Goal: Task Accomplishment & Management: Manage account settings

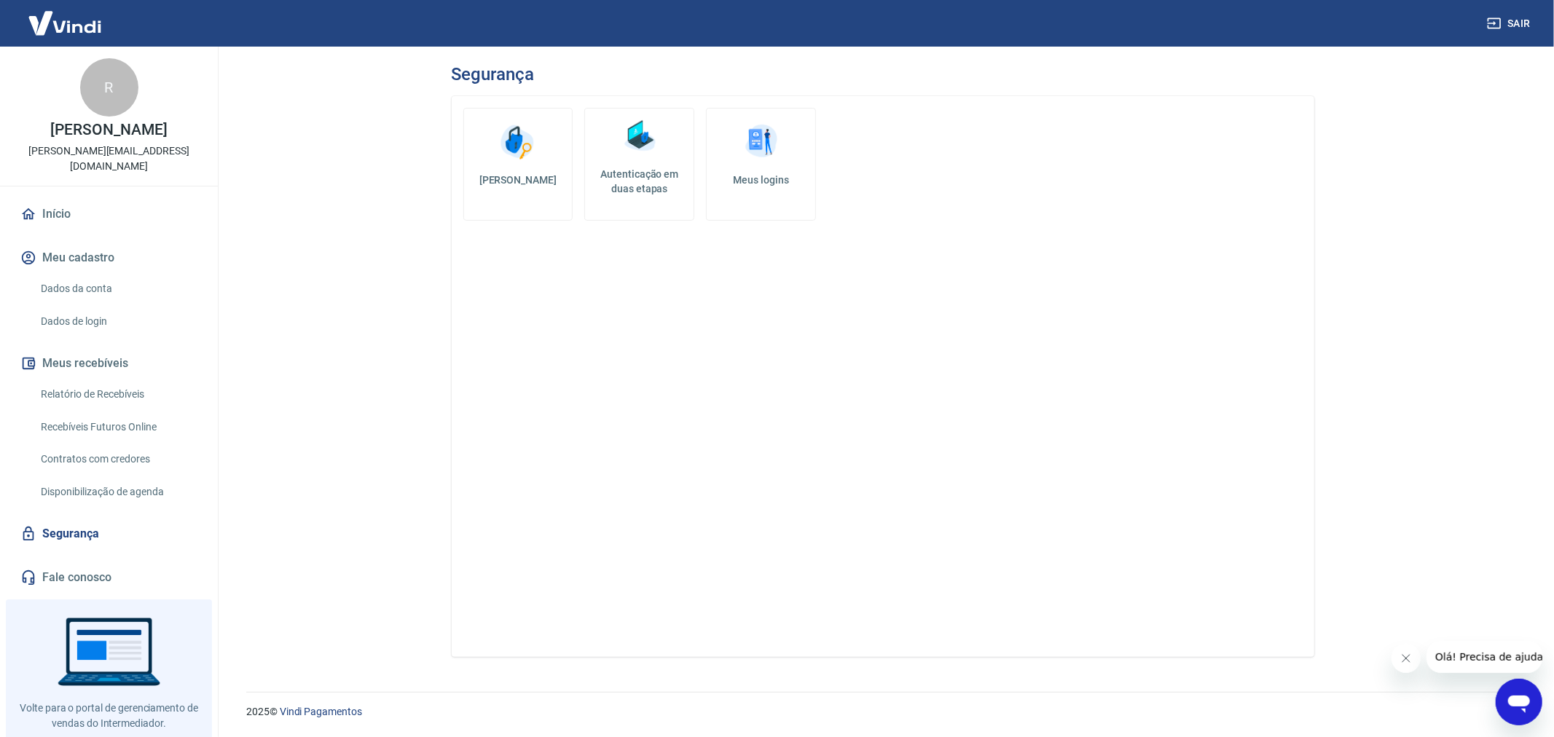
click at [753, 157] on img at bounding box center [761, 142] width 44 height 44
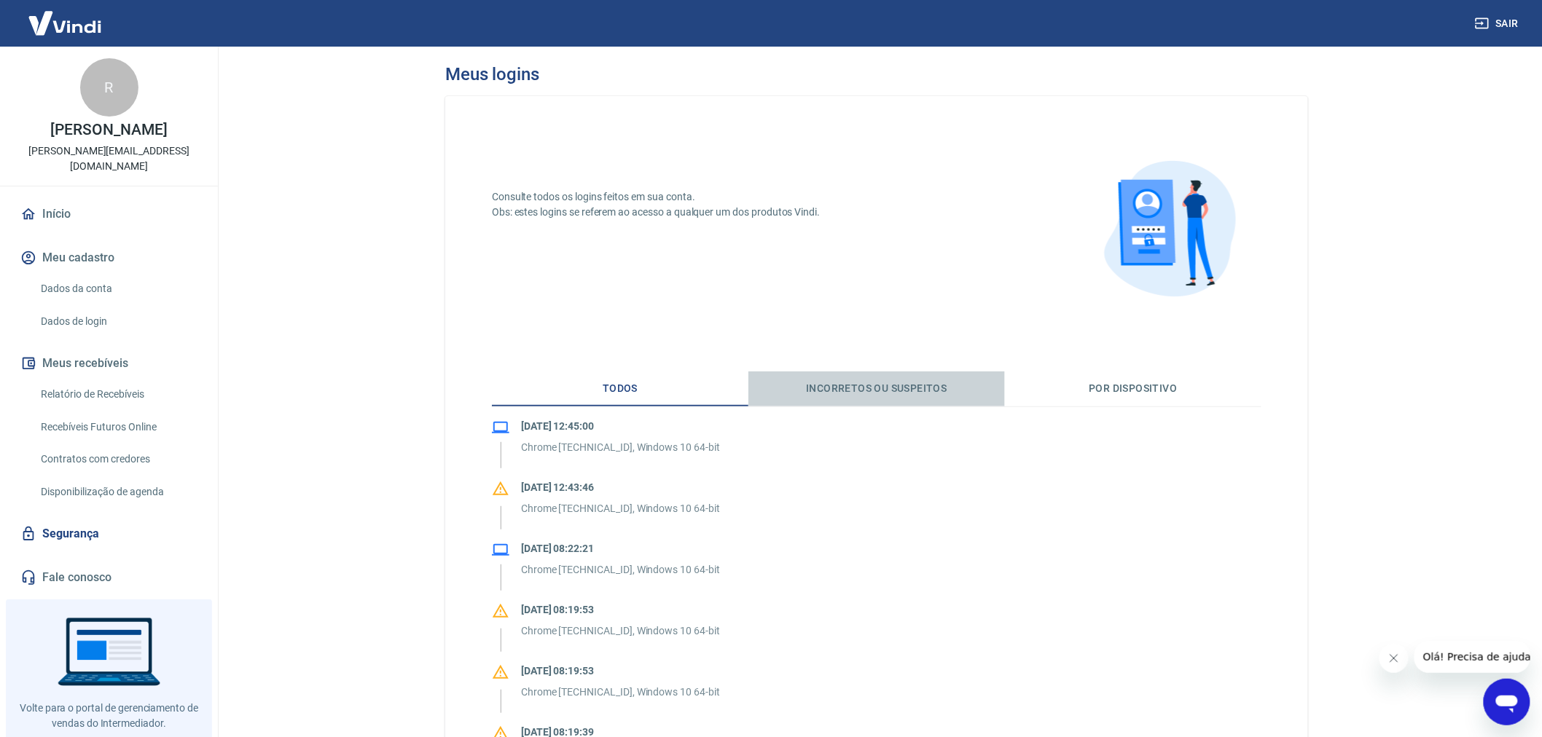
click at [905, 396] on button "Incorretos ou suspeitos" at bounding box center [876, 389] width 256 height 35
click at [1102, 387] on button "Por dispositivo" at bounding box center [1133, 389] width 256 height 35
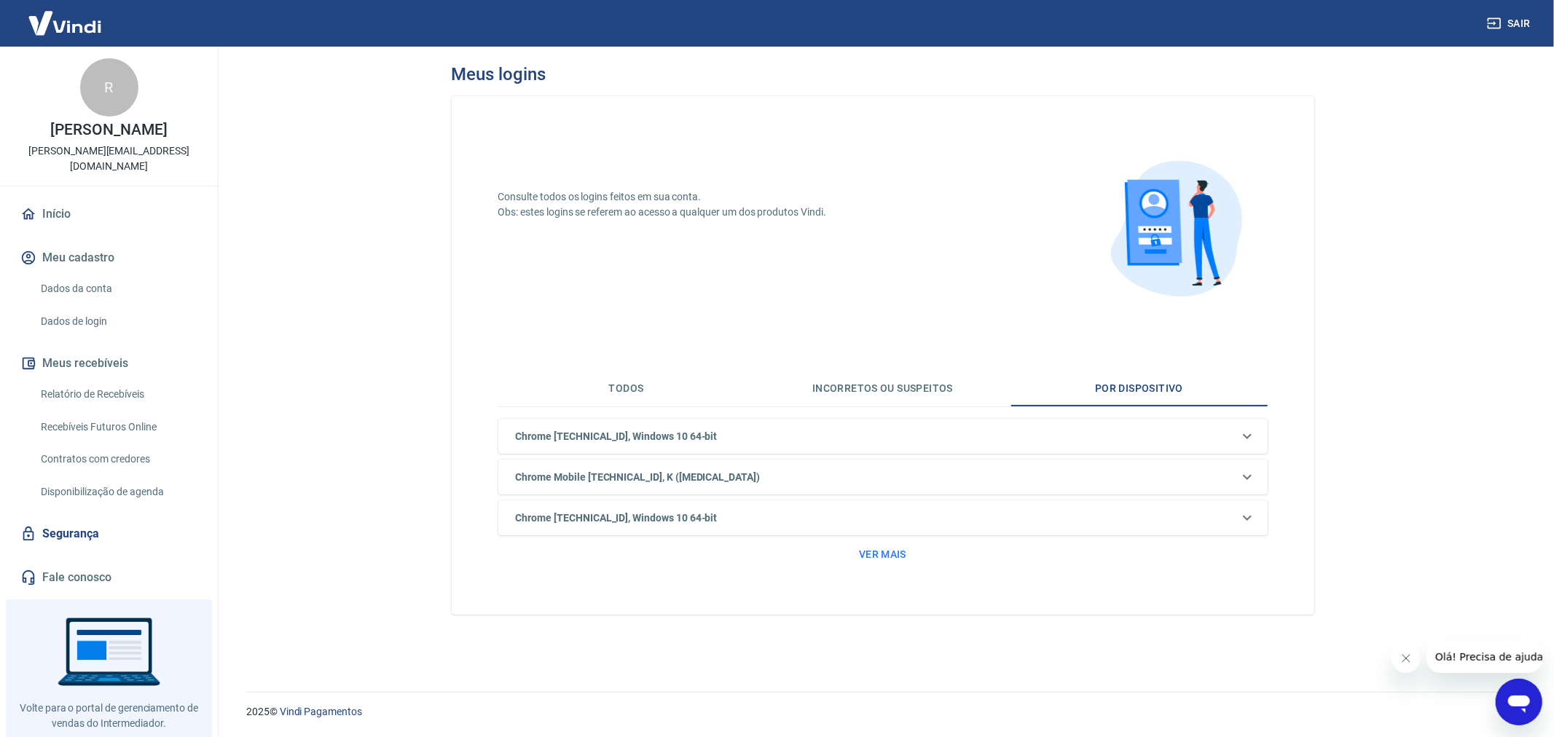
click at [1205, 430] on div "Chrome [TECHNICAL_ID], Windows 10 64-bit" at bounding box center [874, 436] width 729 height 15
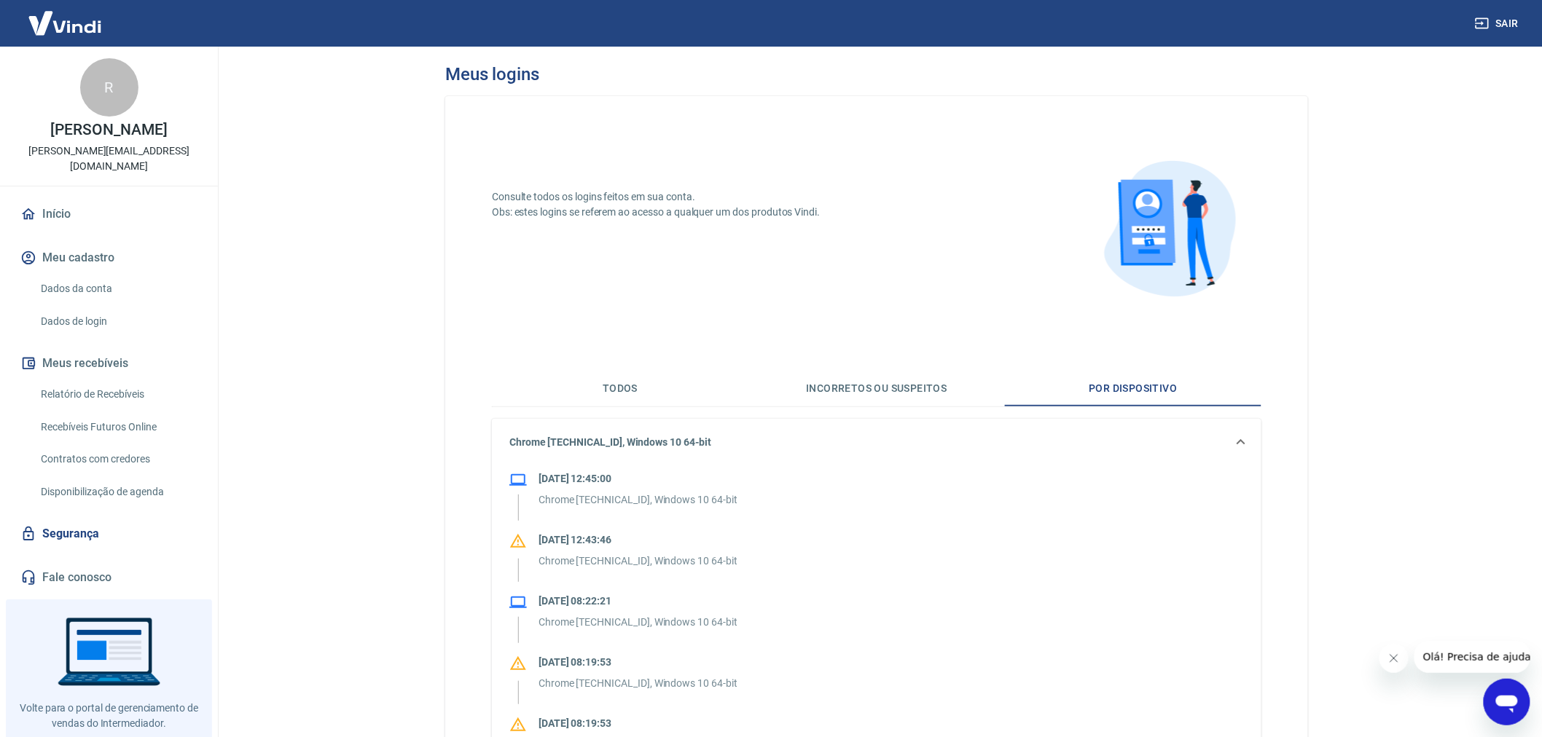
click at [1205, 430] on div "Chrome [TECHNICAL_ID], Windows 10 64-bit" at bounding box center [876, 442] width 769 height 47
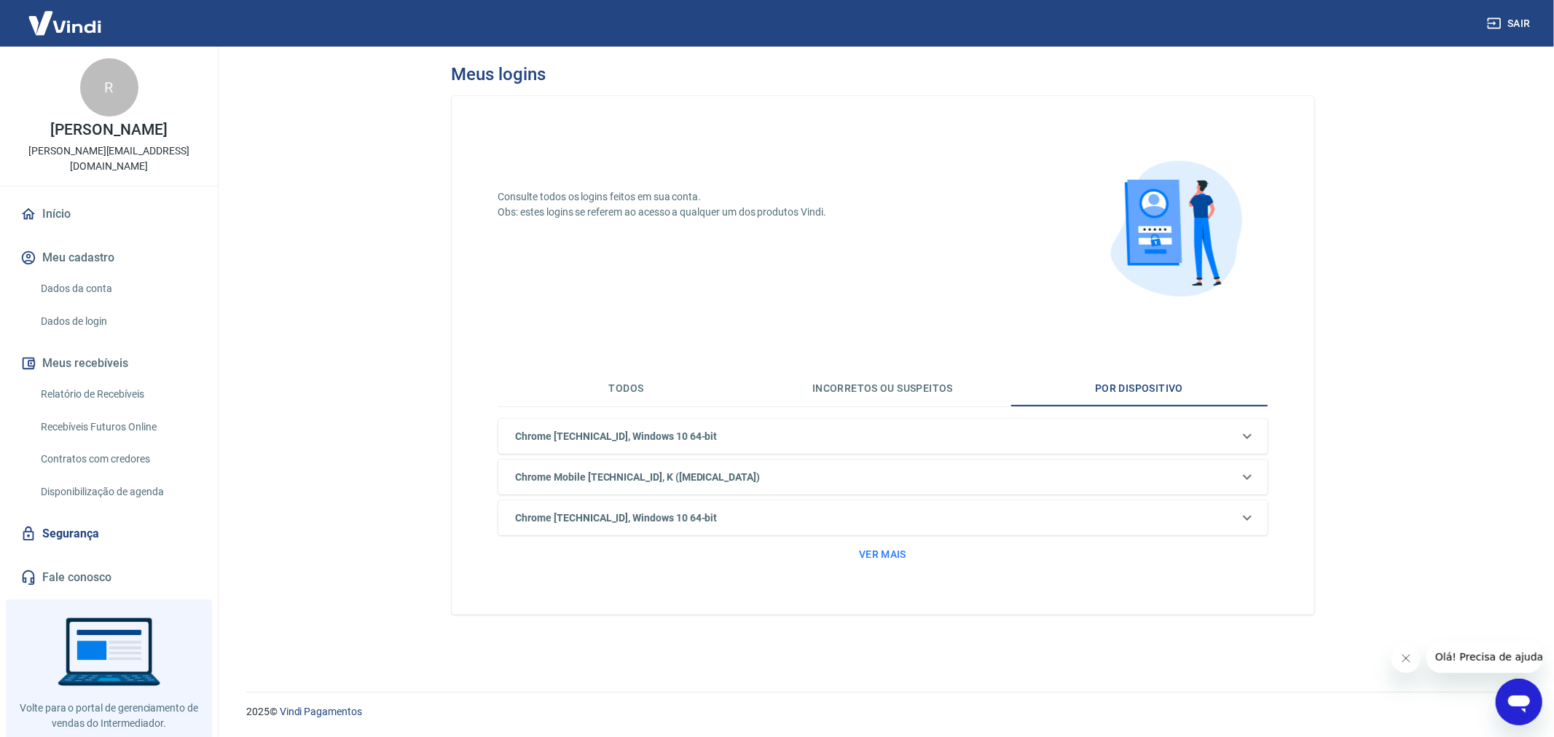
click at [656, 392] on button "Todos" at bounding box center [626, 389] width 256 height 35
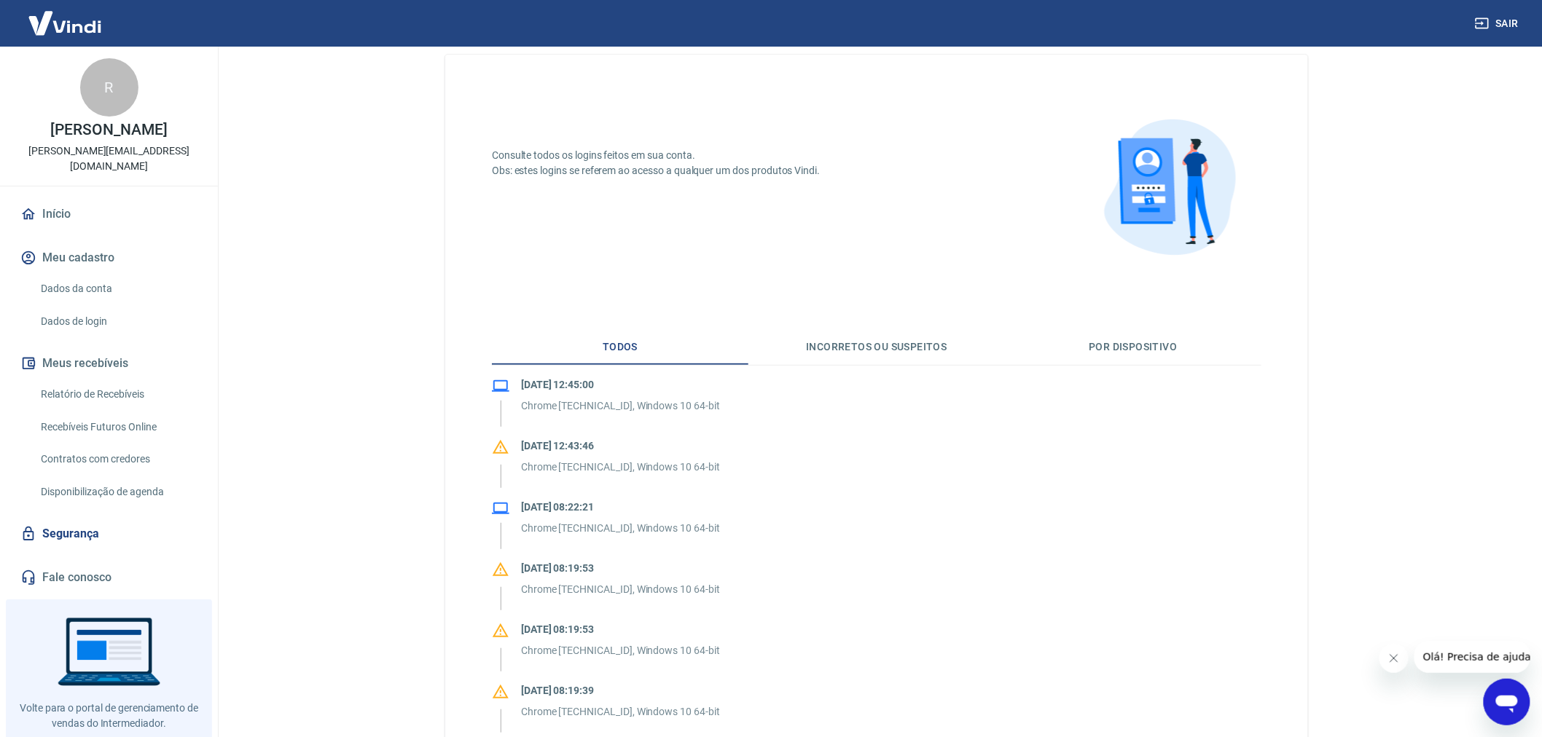
scroll to position [270, 0]
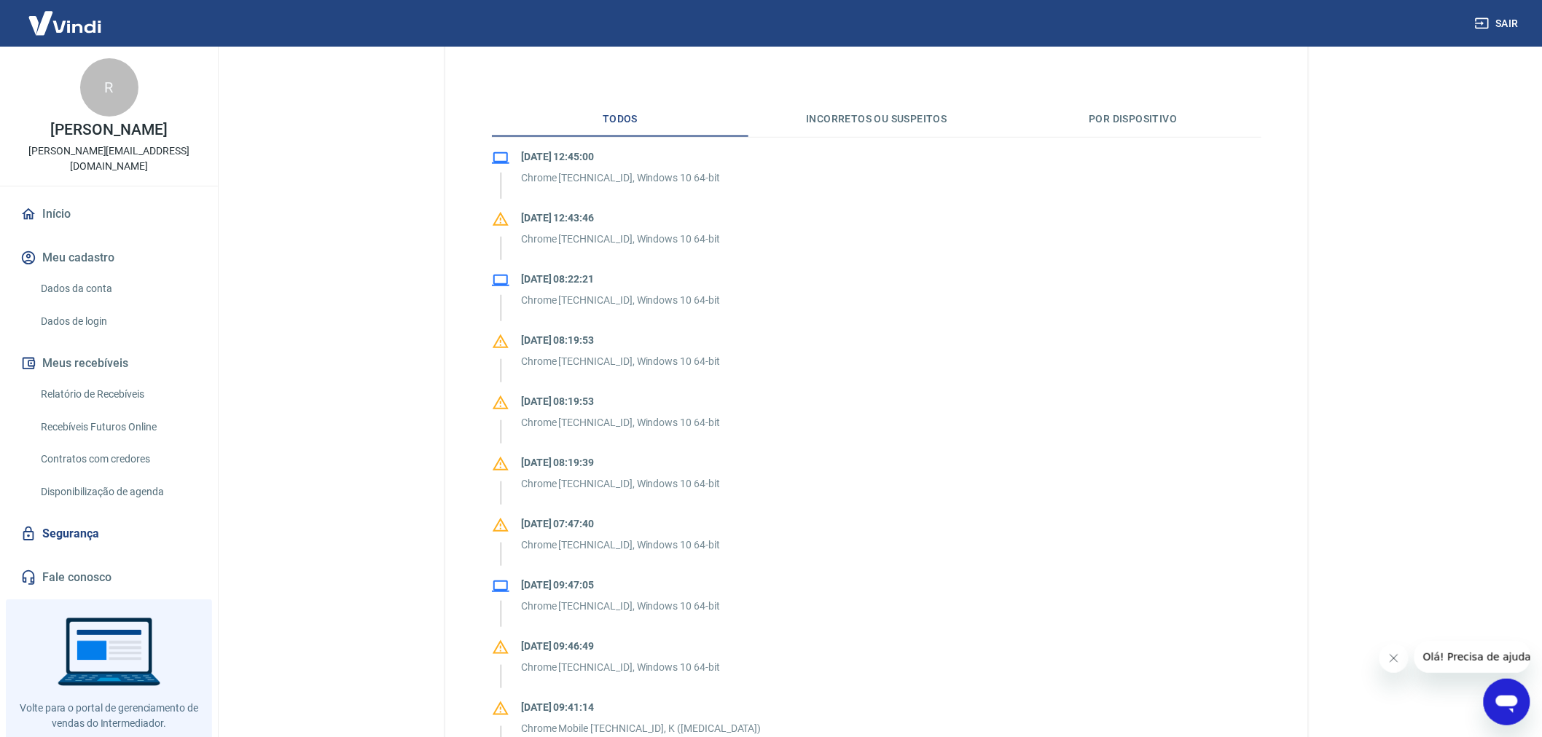
click at [670, 227] on div "[DATE] 12:43:46 Chrome [TECHNICAL_ID], Windows 10 64-bit" at bounding box center [620, 233] width 199 height 44
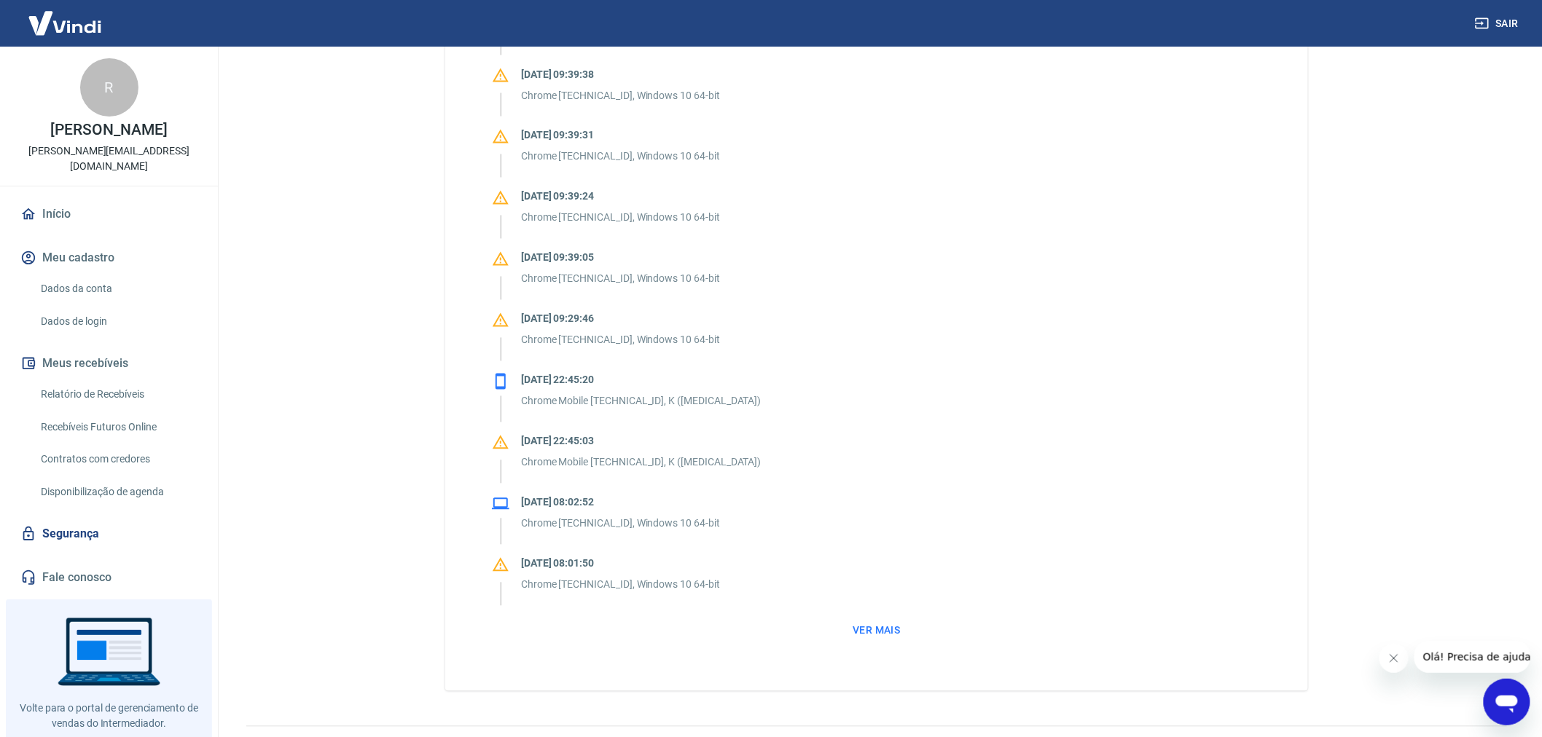
scroll to position [1059, 0]
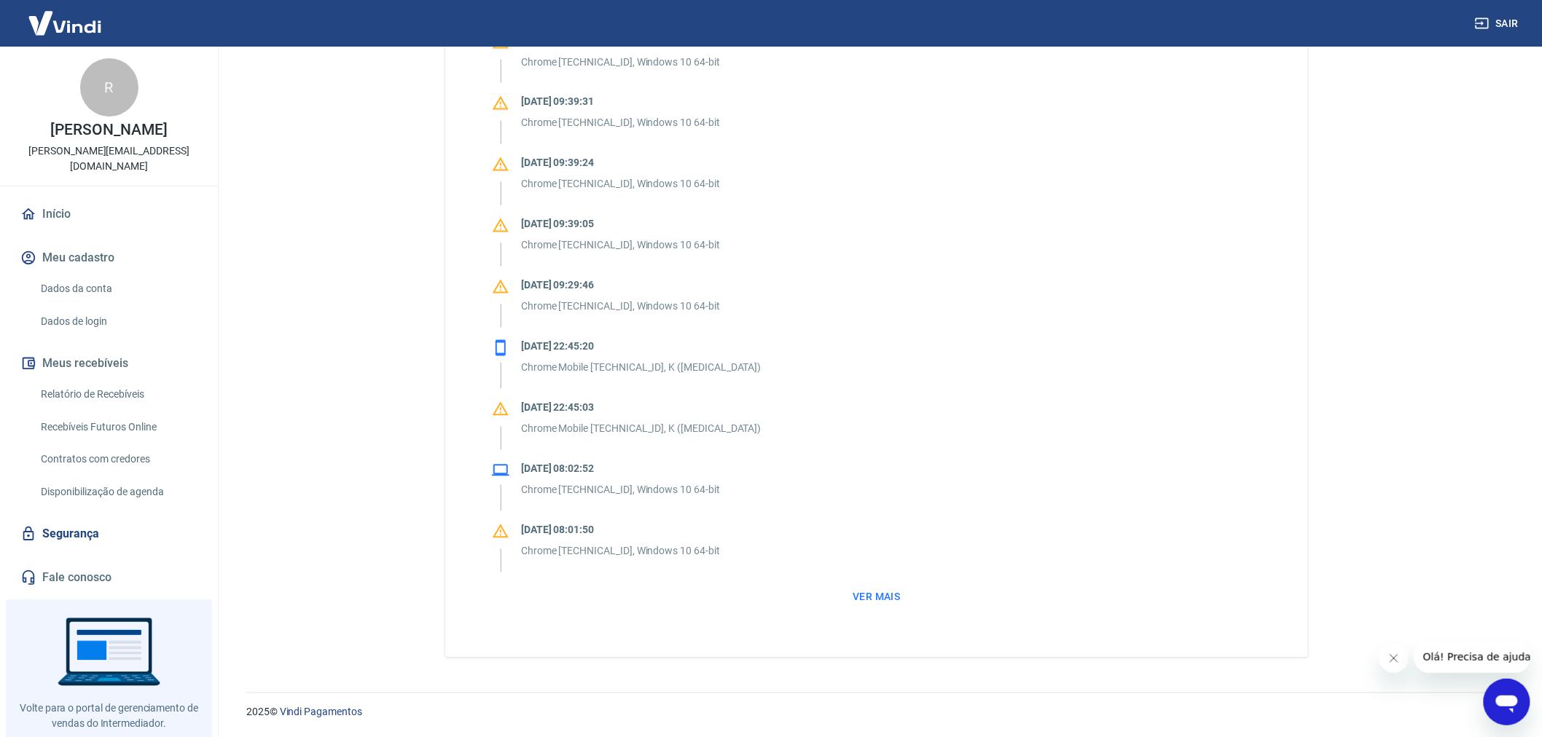
click at [86, 244] on button "Meu cadastro" at bounding box center [108, 258] width 183 height 32
click at [99, 518] on link "Segurança" at bounding box center [108, 534] width 183 height 32
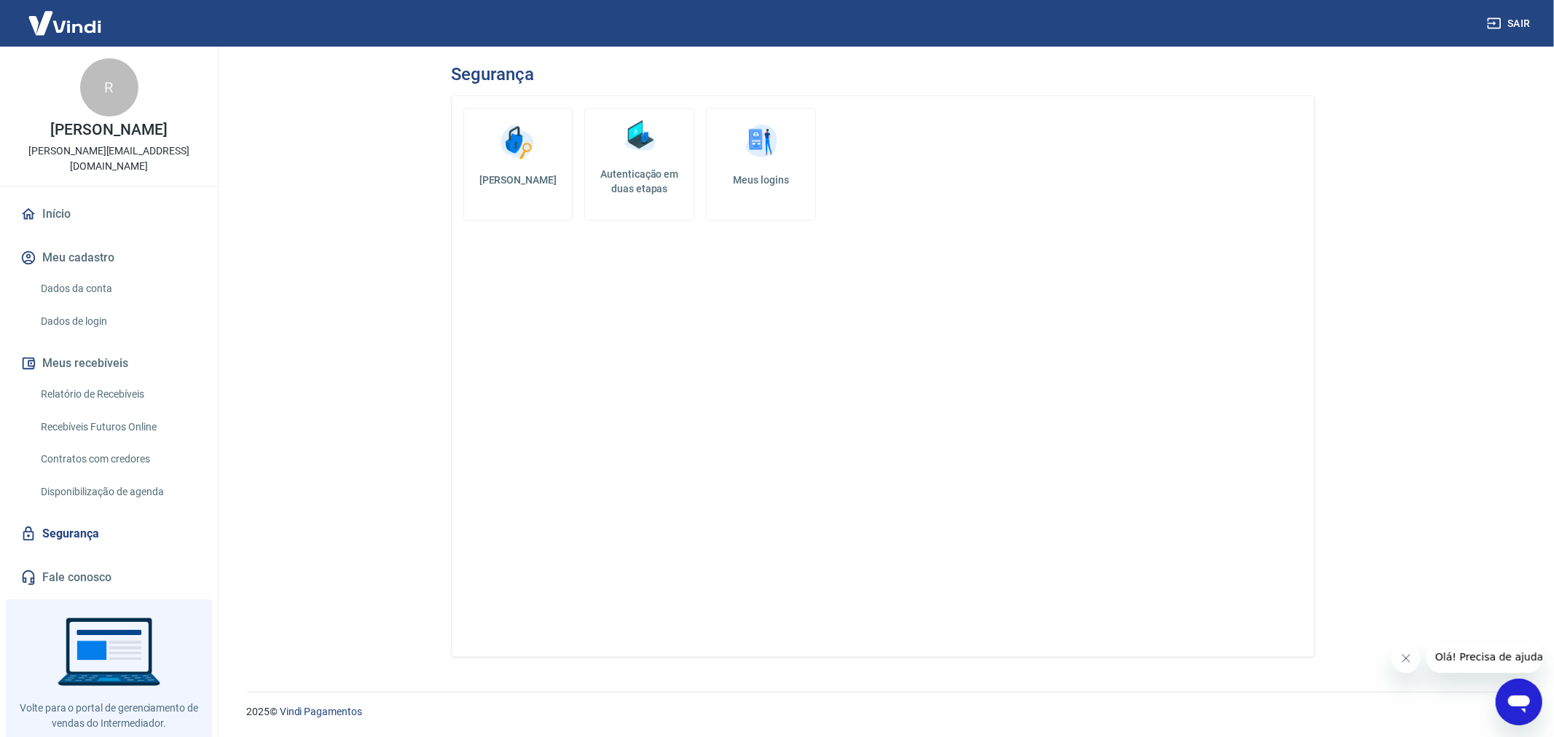
click at [614, 178] on h5 "Autenticação em duas etapas" at bounding box center [639, 181] width 97 height 29
click at [758, 181] on h5 "Meus logins" at bounding box center [760, 180] width 85 height 15
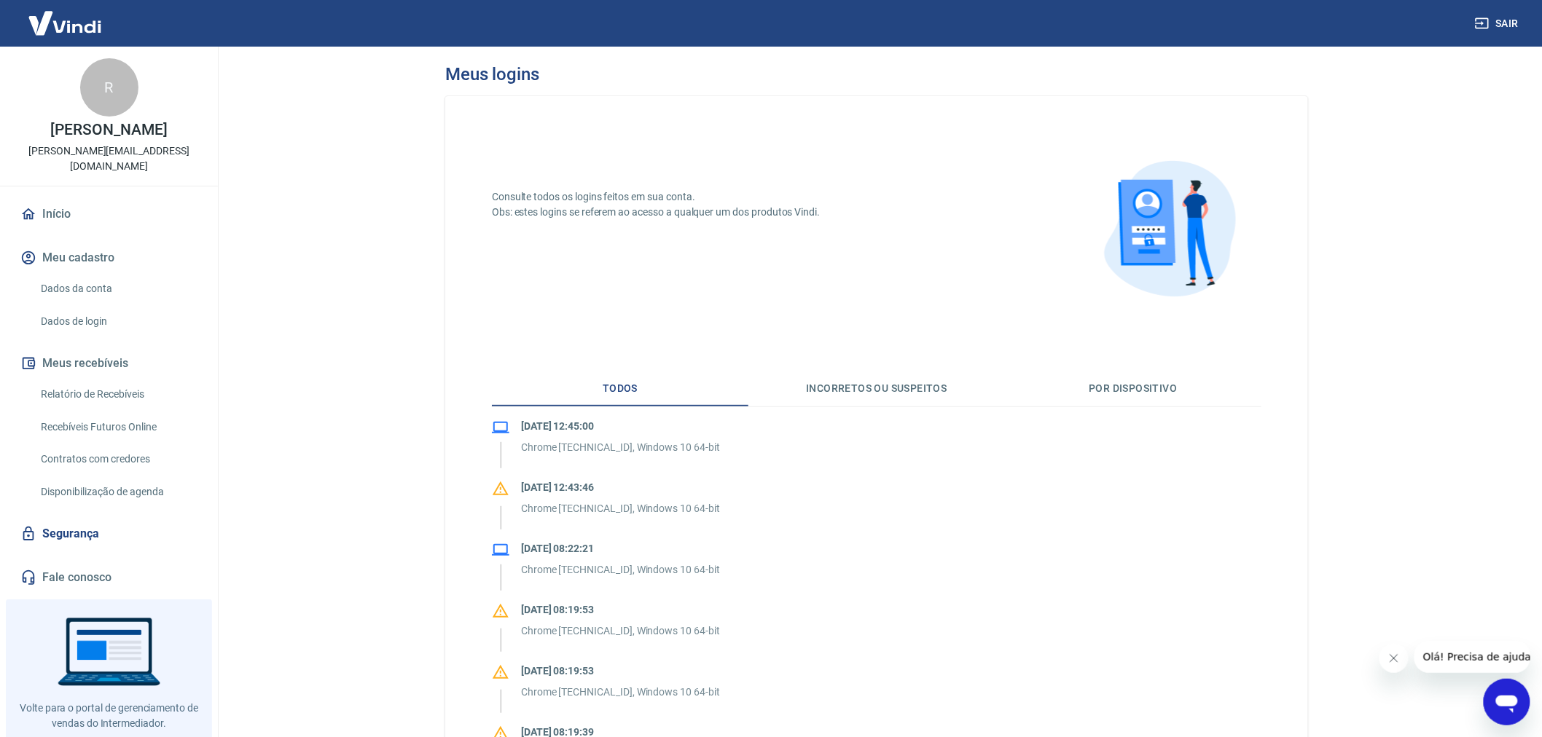
drag, startPoint x: 656, startPoint y: 486, endPoint x: 520, endPoint y: 488, distance: 135.5
click at [521, 488] on p "[DATE] 12:43:46" at bounding box center [620, 487] width 199 height 15
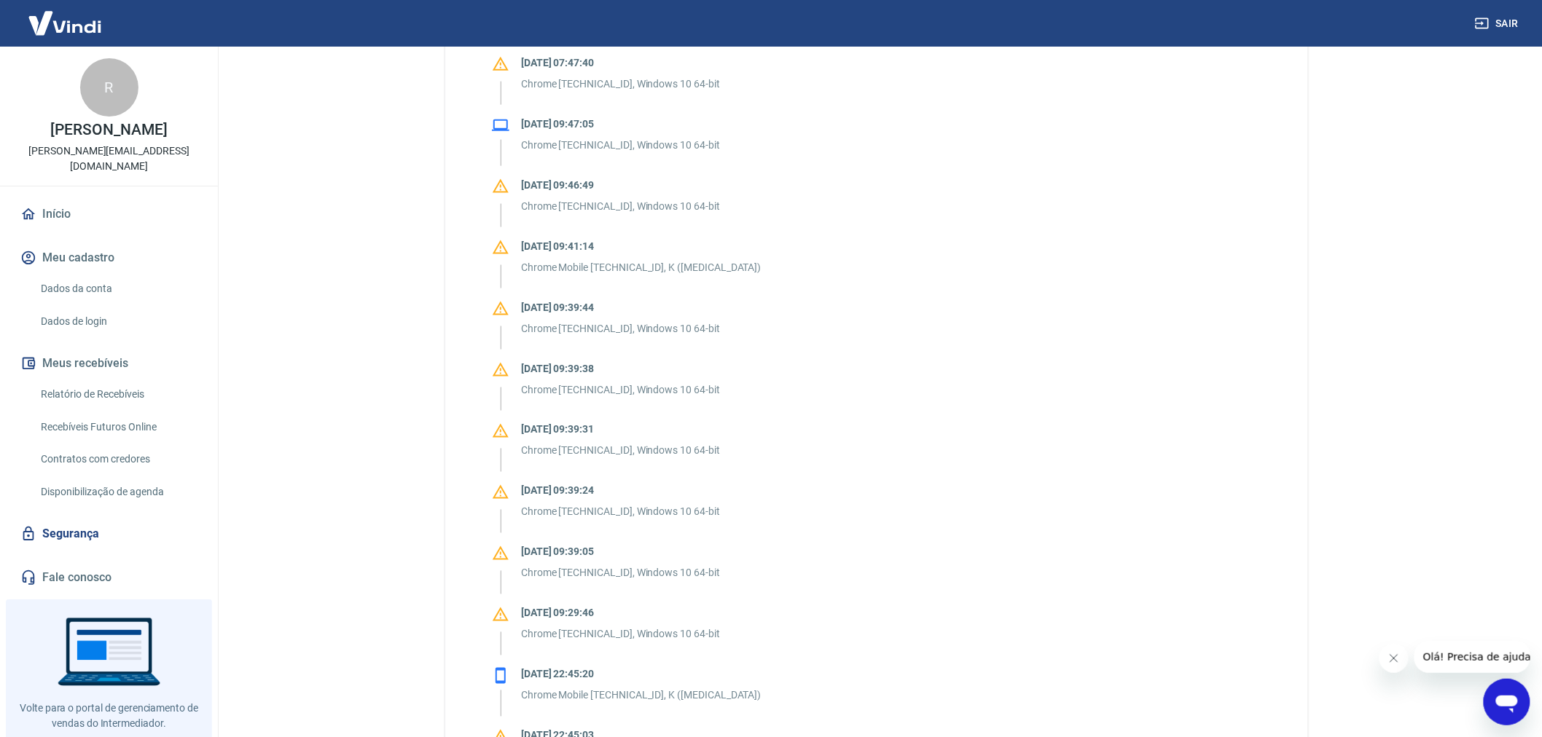
scroll to position [755, 0]
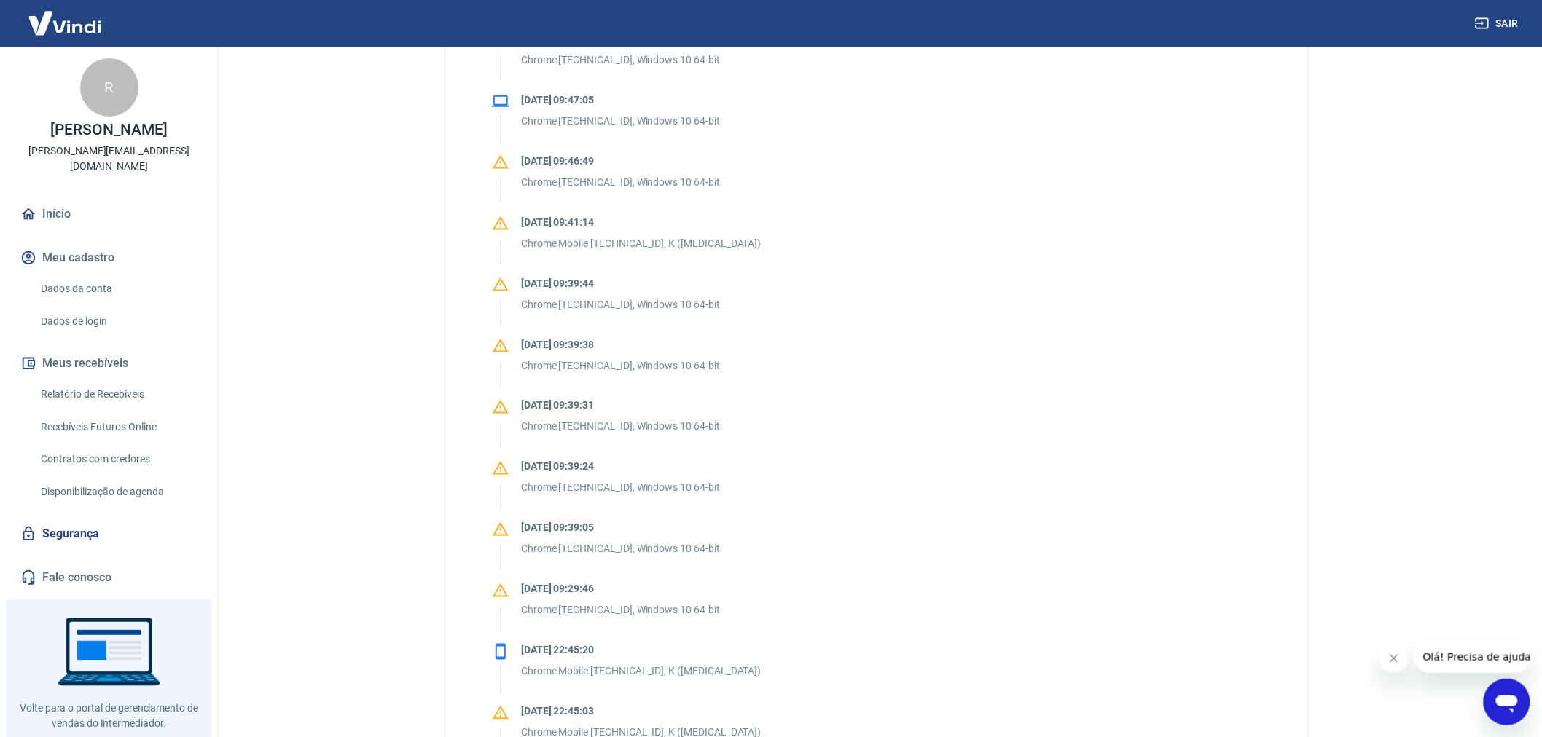
drag, startPoint x: 643, startPoint y: 588, endPoint x: 492, endPoint y: 598, distance: 150.4
click at [492, 598] on div "[DATE] 09:29:46 Chrome [TECHNICAL_ID], Windows 10 64-bit" at bounding box center [876, 607] width 769 height 50
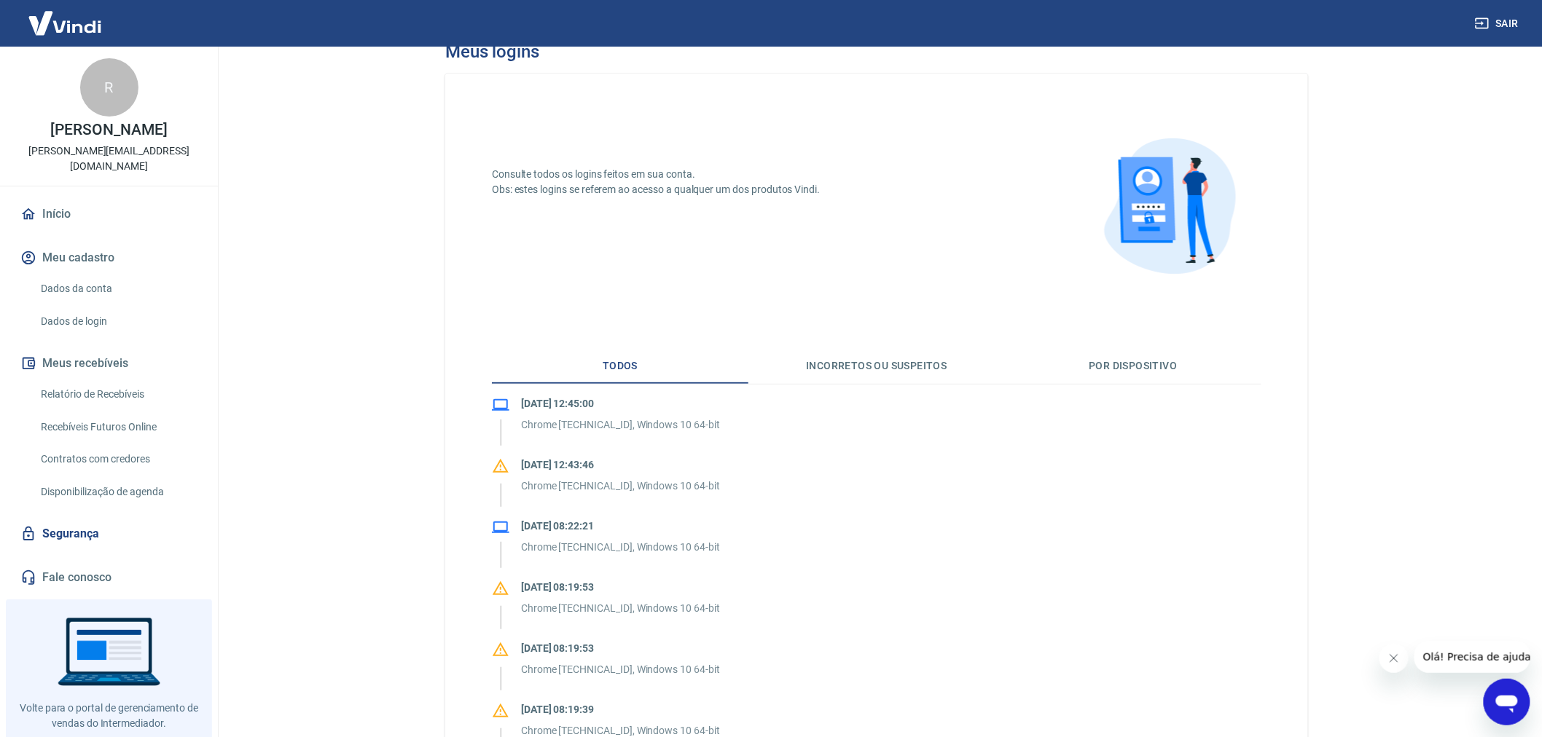
scroll to position [0, 0]
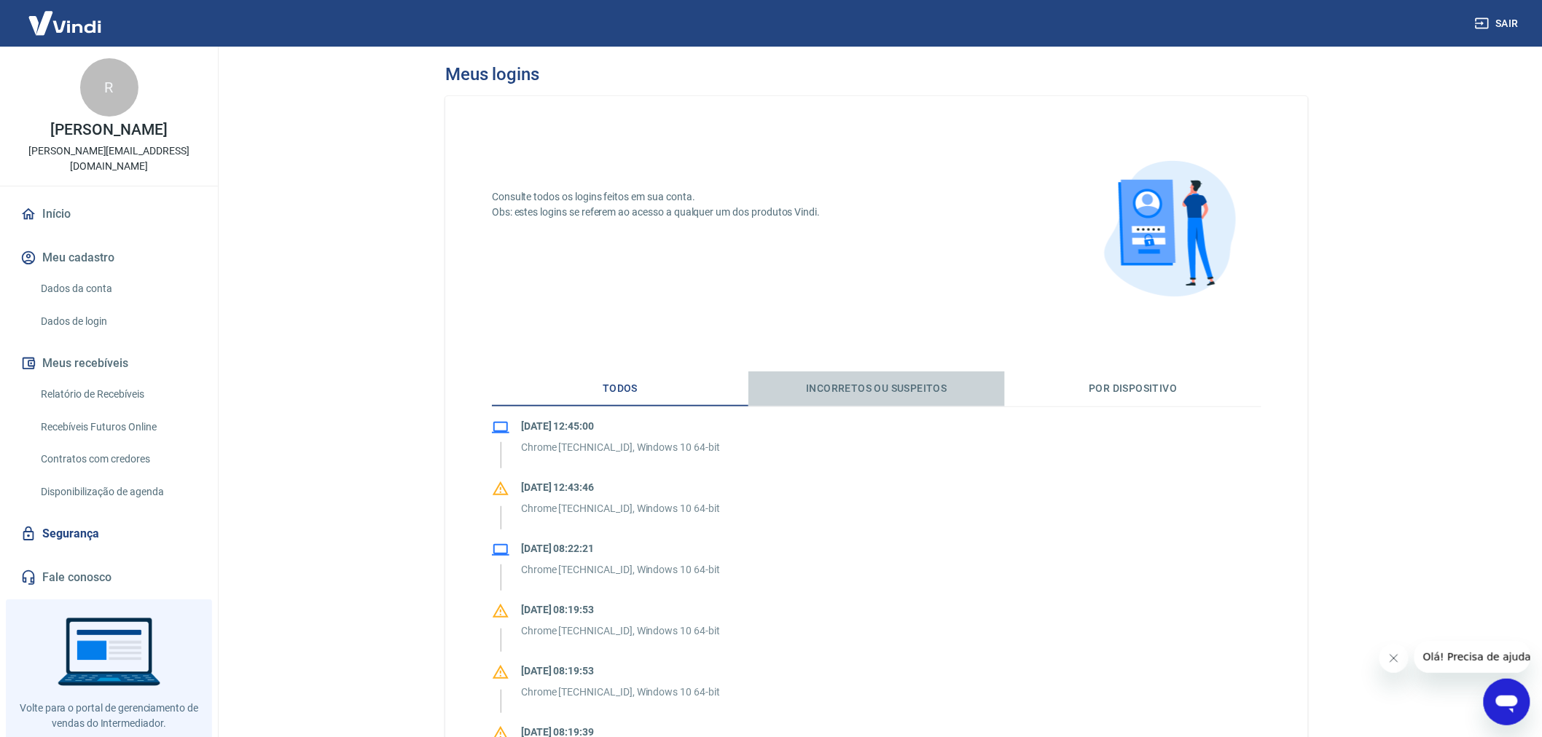
click at [885, 381] on button "Incorretos ou suspeitos" at bounding box center [876, 389] width 256 height 35
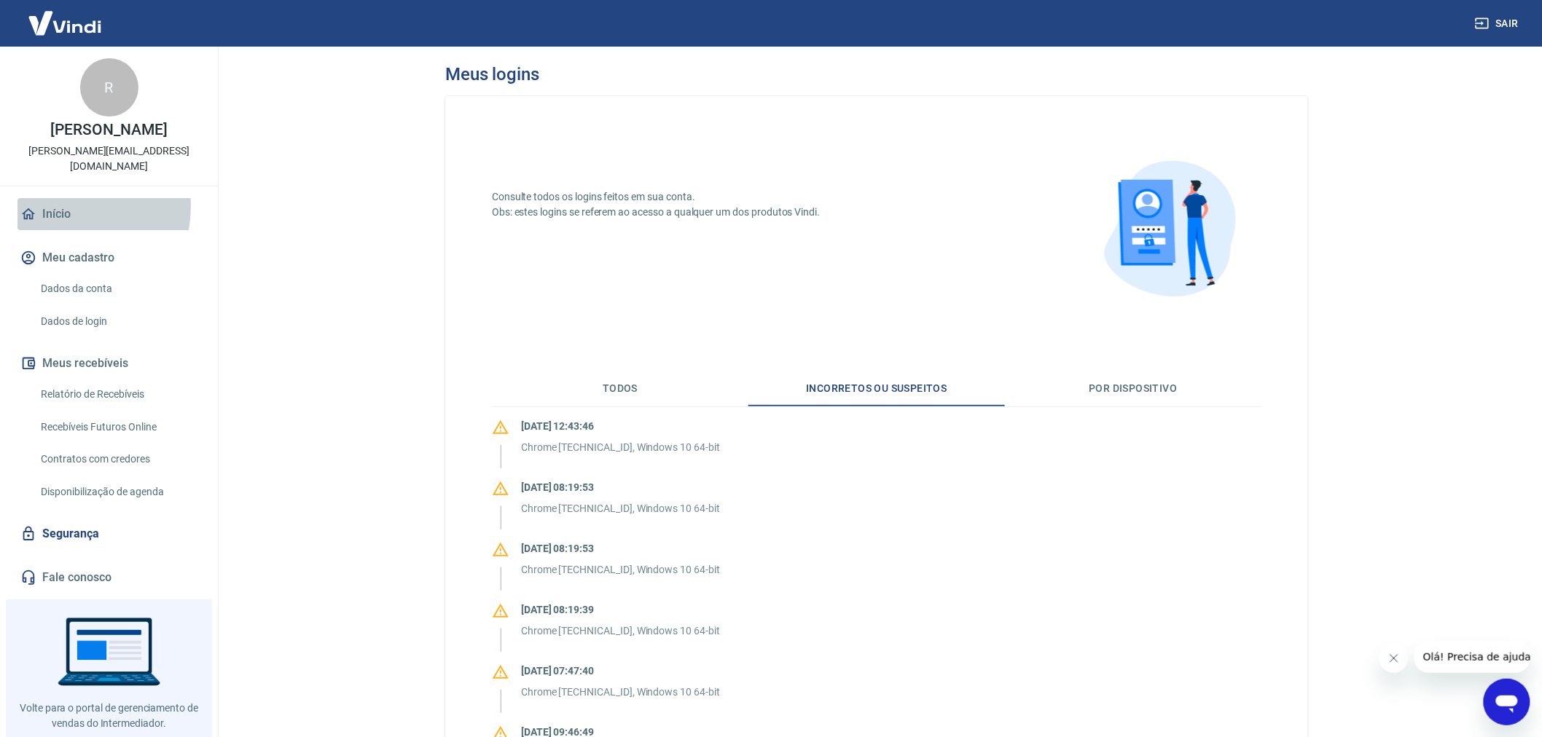
click at [57, 198] on link "Início" at bounding box center [108, 214] width 183 height 32
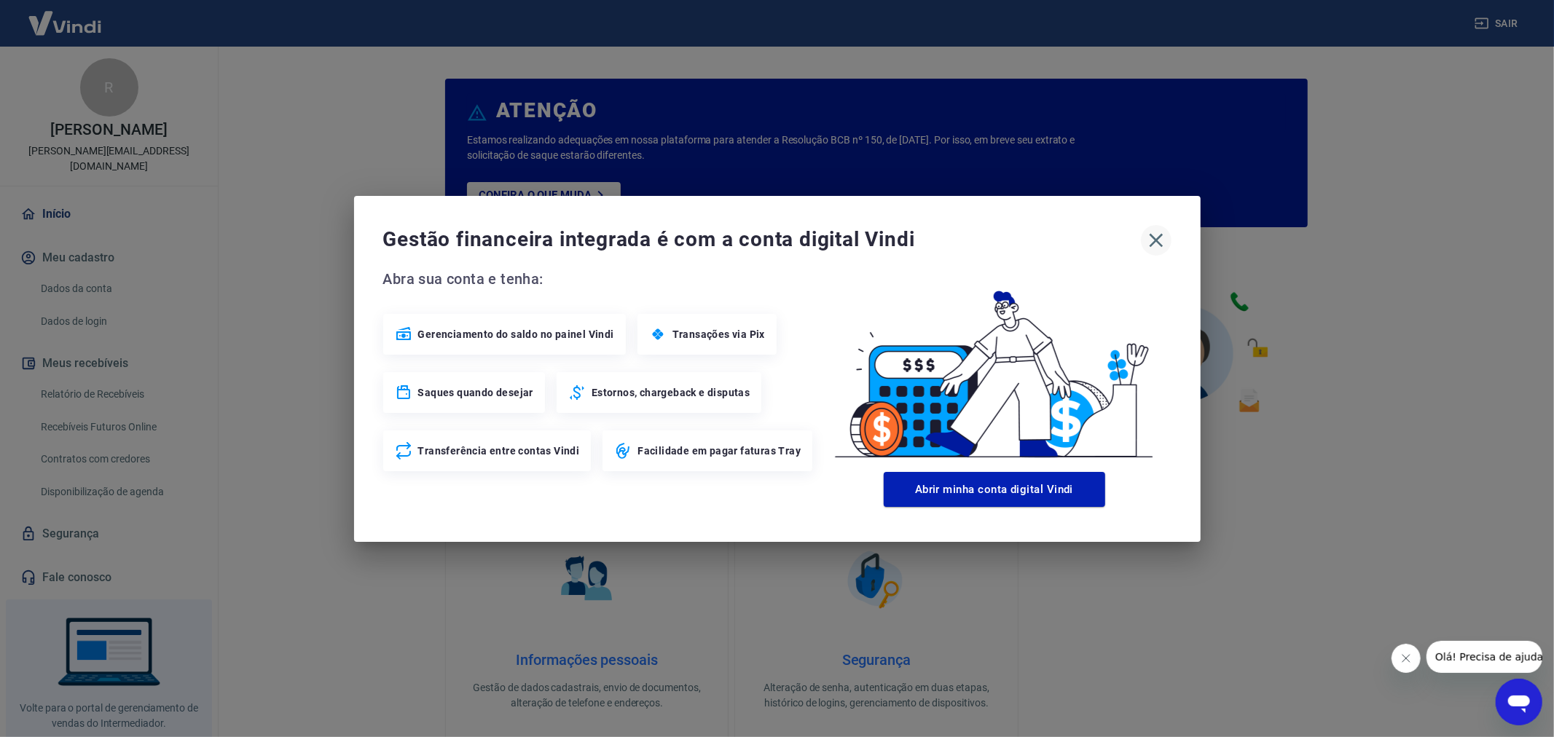
click at [1147, 233] on icon "button" at bounding box center [1156, 240] width 23 height 23
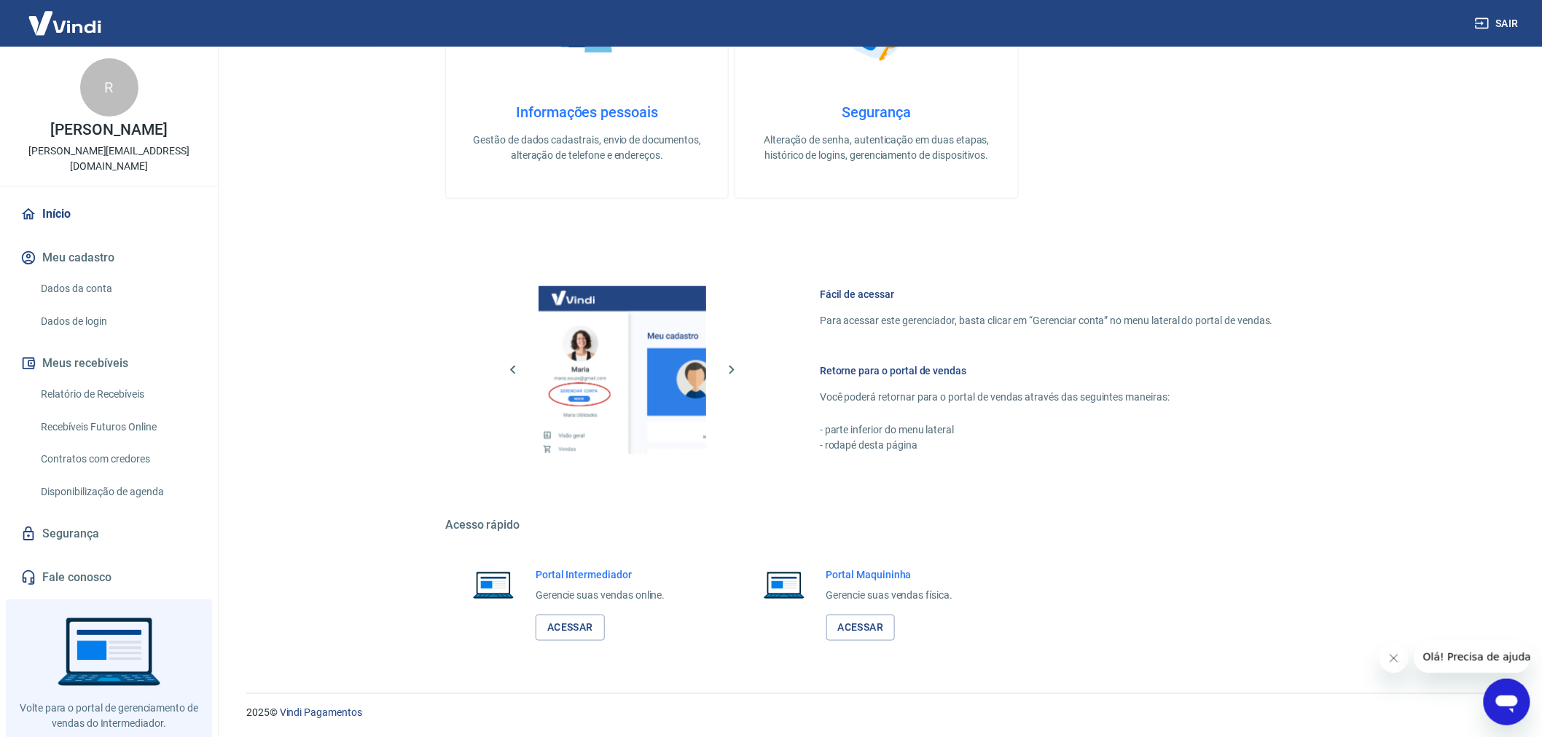
scroll to position [549, 0]
click at [143, 127] on p "[PERSON_NAME]" at bounding box center [108, 129] width 117 height 15
